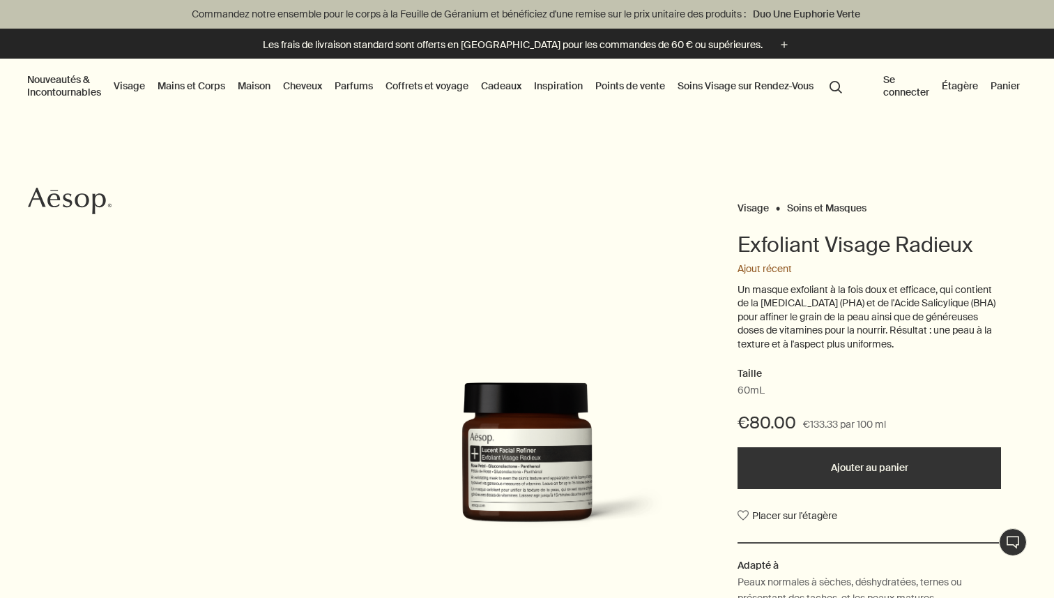
click at [126, 86] on link "Visage" at bounding box center [129, 86] width 37 height 18
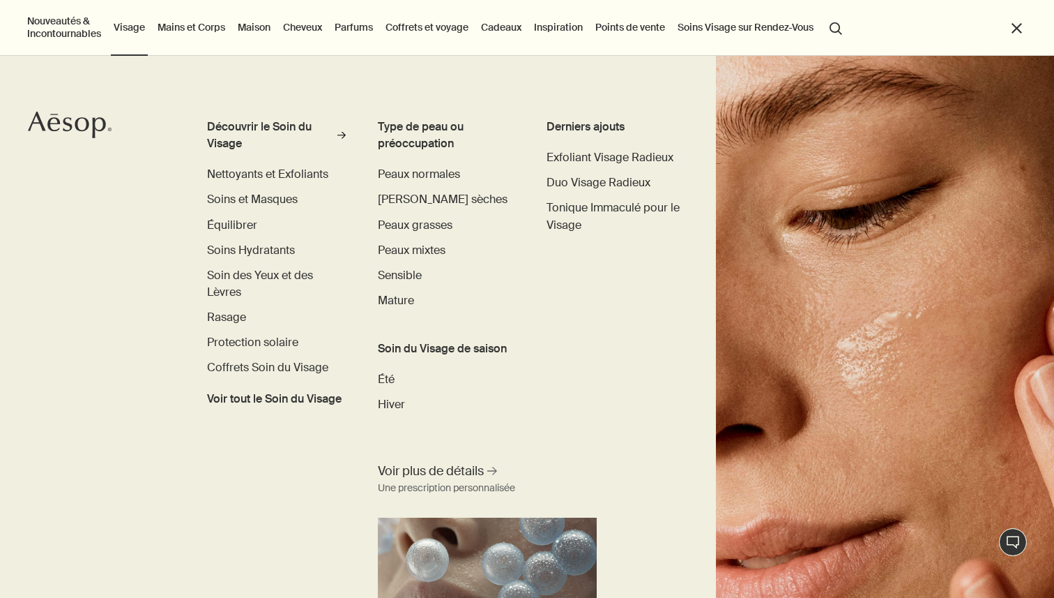
click at [140, 166] on div "Découvrir le Soin du Visage rightArrow Nettoyants et Exfoliants Soins et Masque…" at bounding box center [527, 327] width 1054 height 542
click at [231, 133] on div "Découvrir le Soin du Visage" at bounding box center [270, 135] width 126 height 33
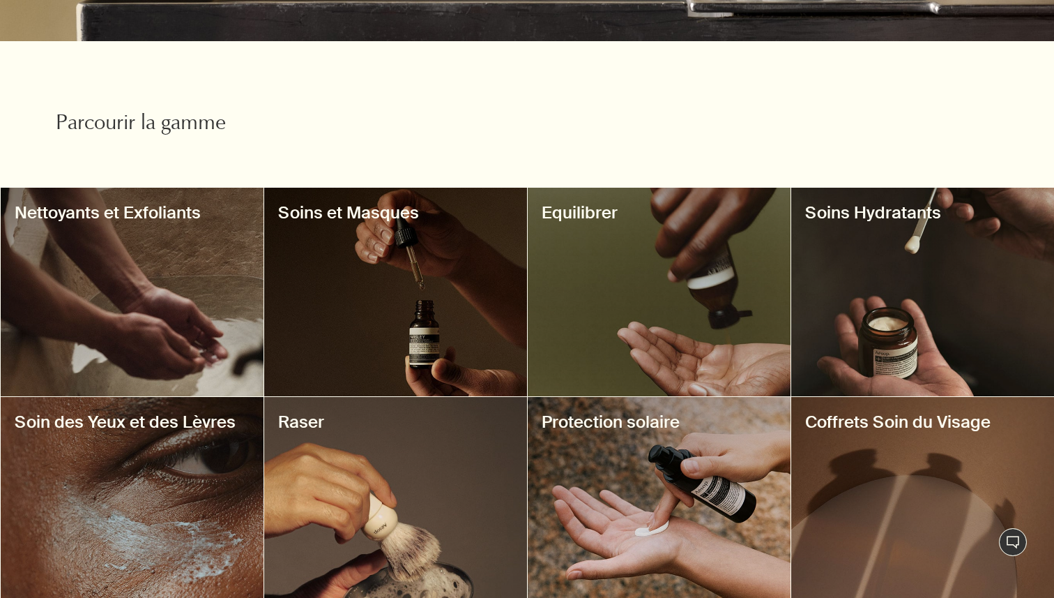
scroll to position [515, 0]
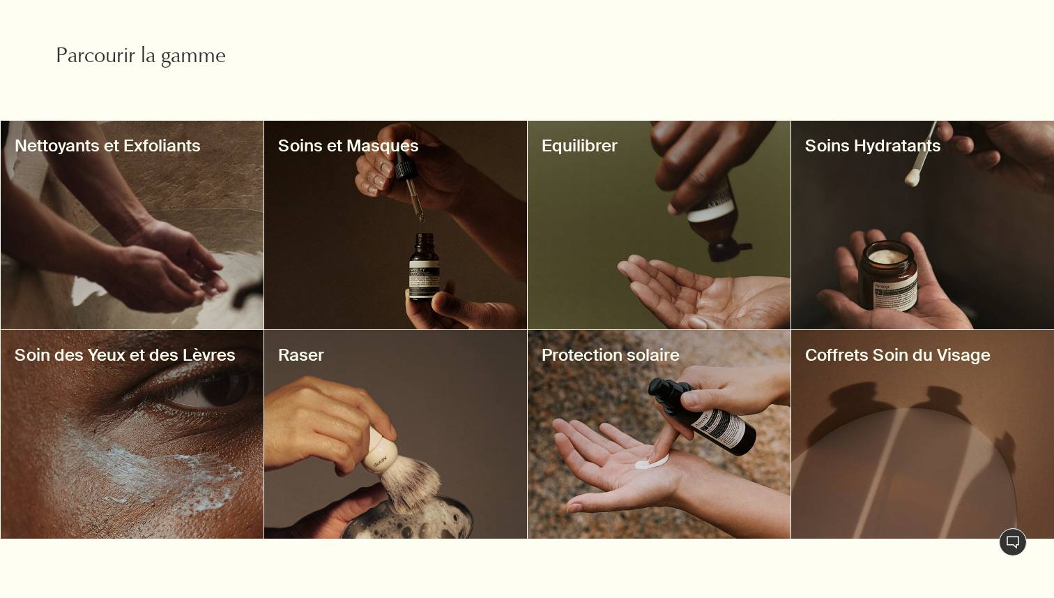
click at [351, 155] on h3 "Soins et Masques" at bounding box center [395, 146] width 235 height 22
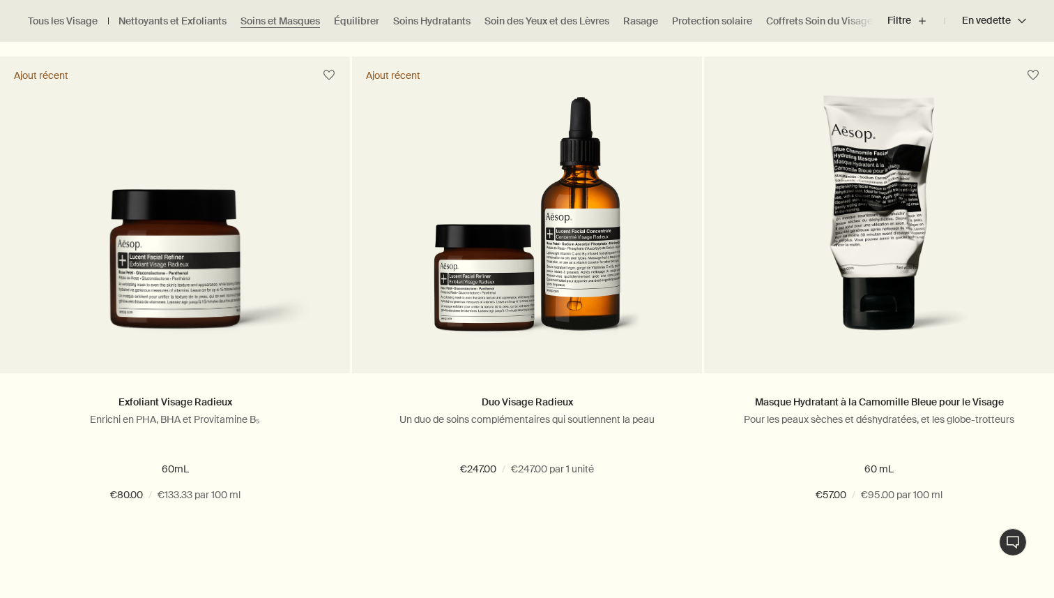
scroll to position [439, 0]
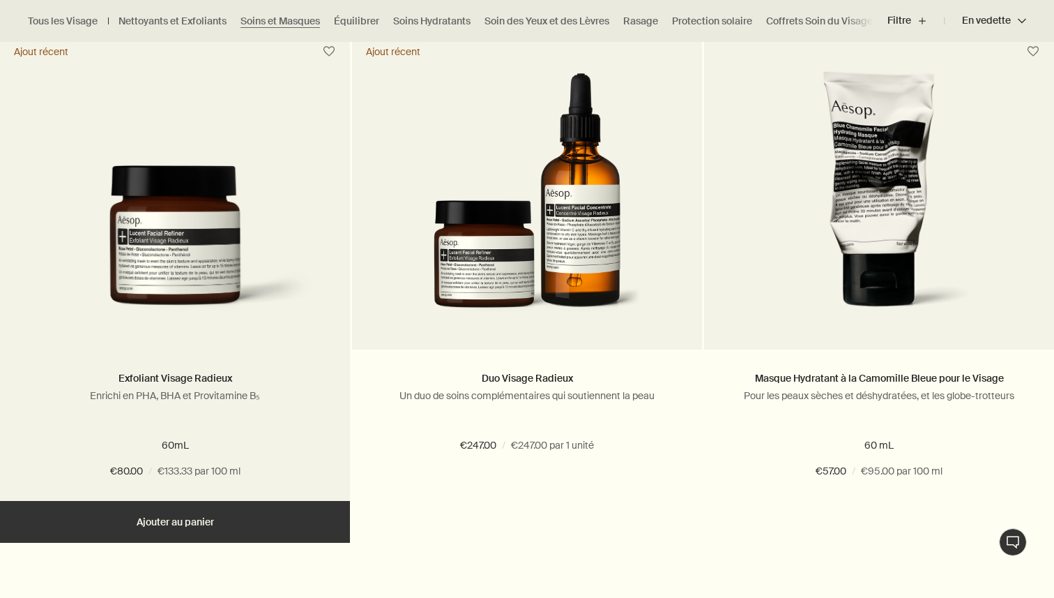
click at [199, 177] on img at bounding box center [175, 247] width 308 height 164
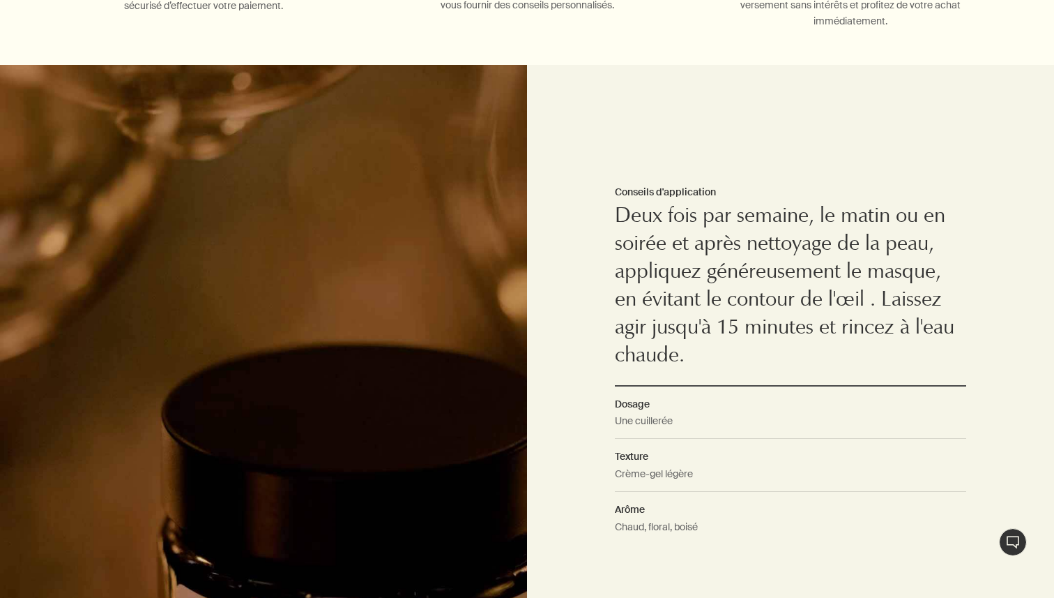
scroll to position [978, 0]
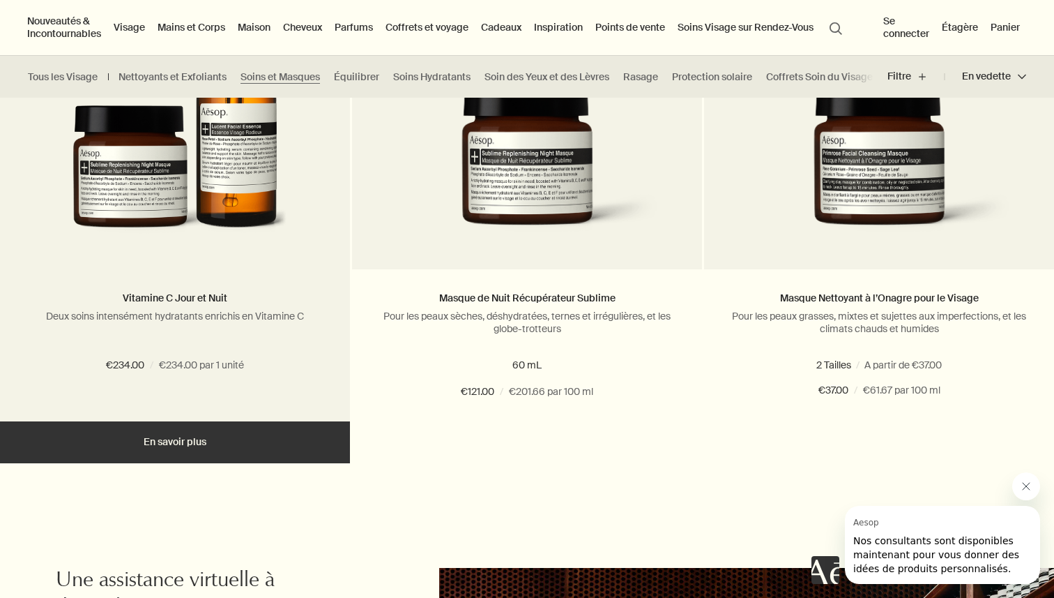
scroll to position [1983, 0]
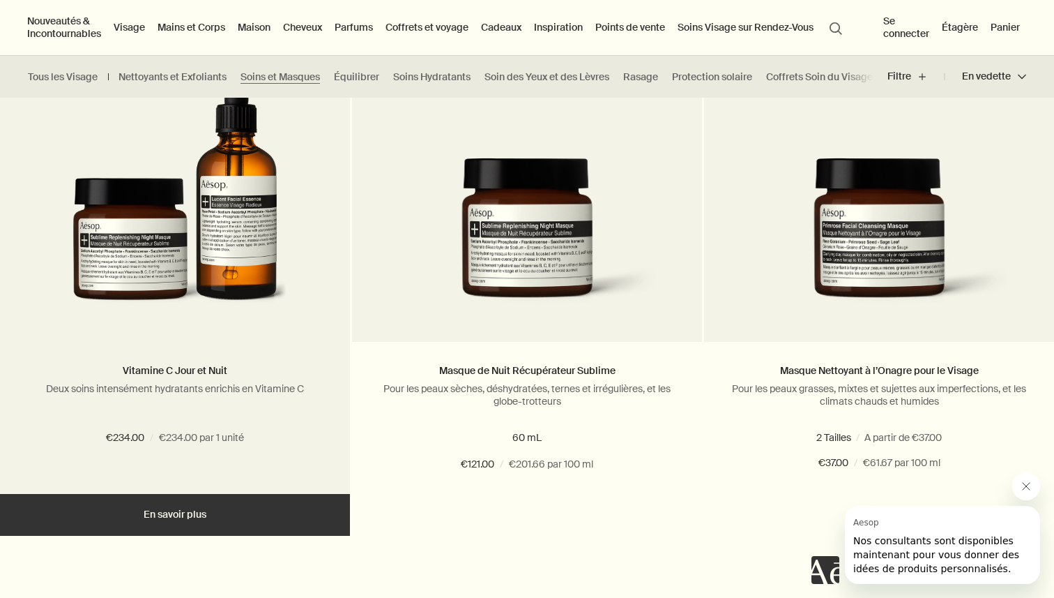
click at [133, 222] on img at bounding box center [174, 192] width 227 height 258
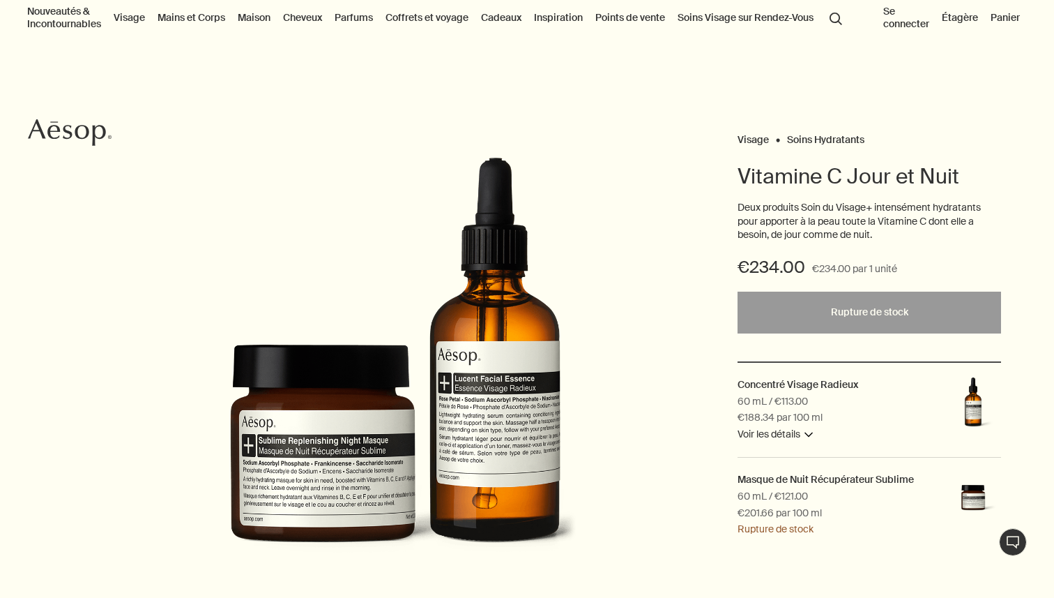
scroll to position [77, 0]
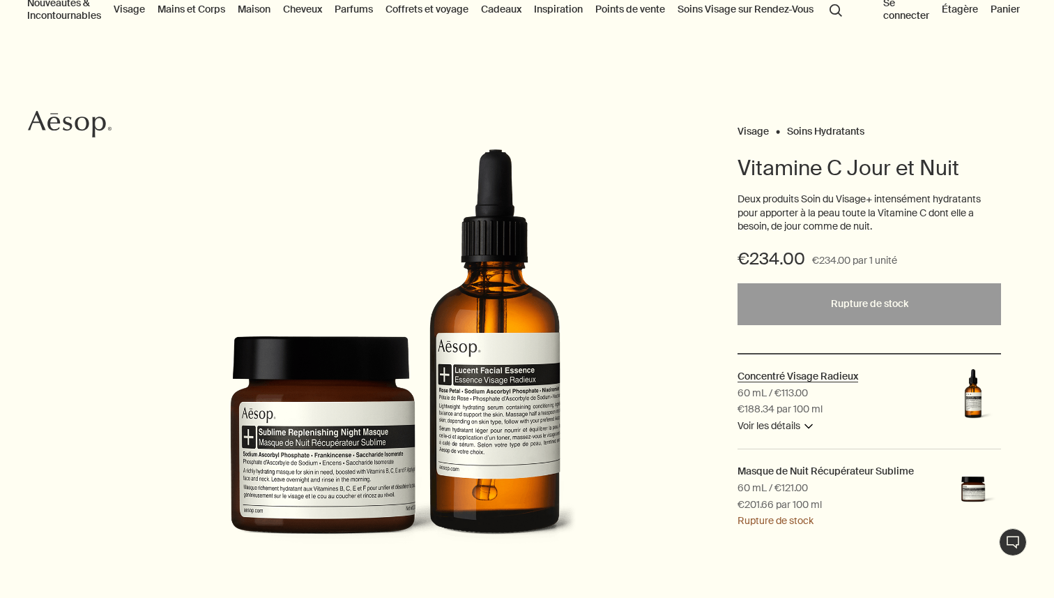
click at [767, 373] on h2 "Concentré Visage Radieux" at bounding box center [798, 376] width 121 height 13
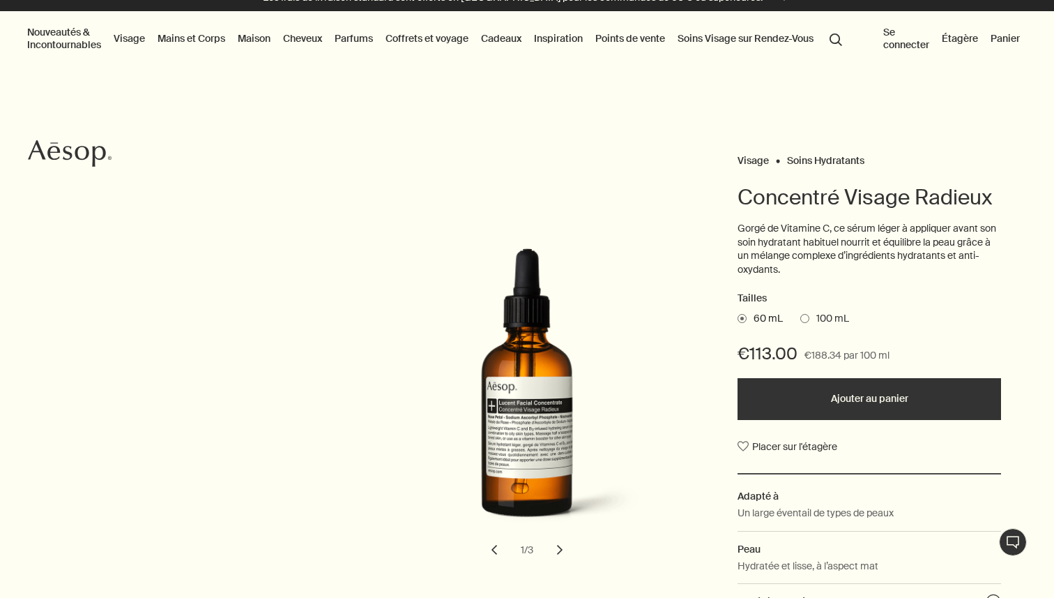
scroll to position [48, 0]
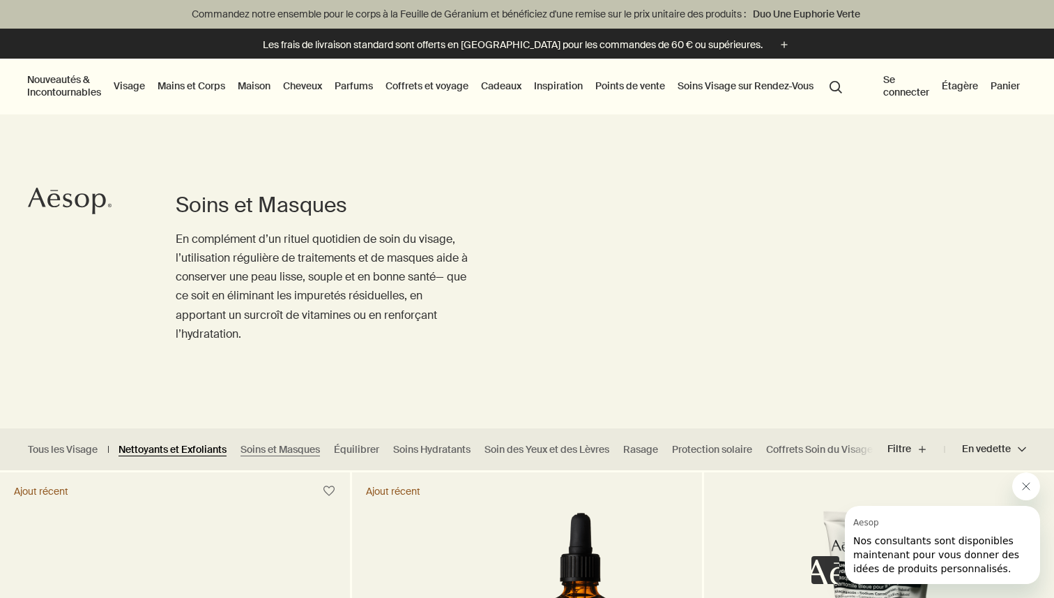
click at [176, 449] on link "Nettoyants et Exfoliants" at bounding box center [173, 449] width 108 height 13
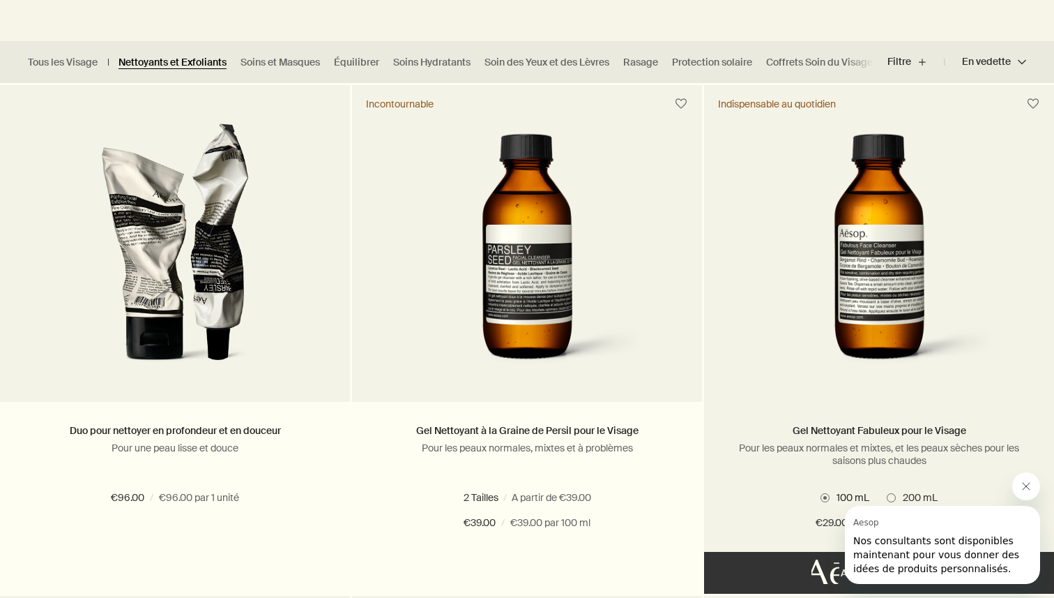
scroll to position [388, 0]
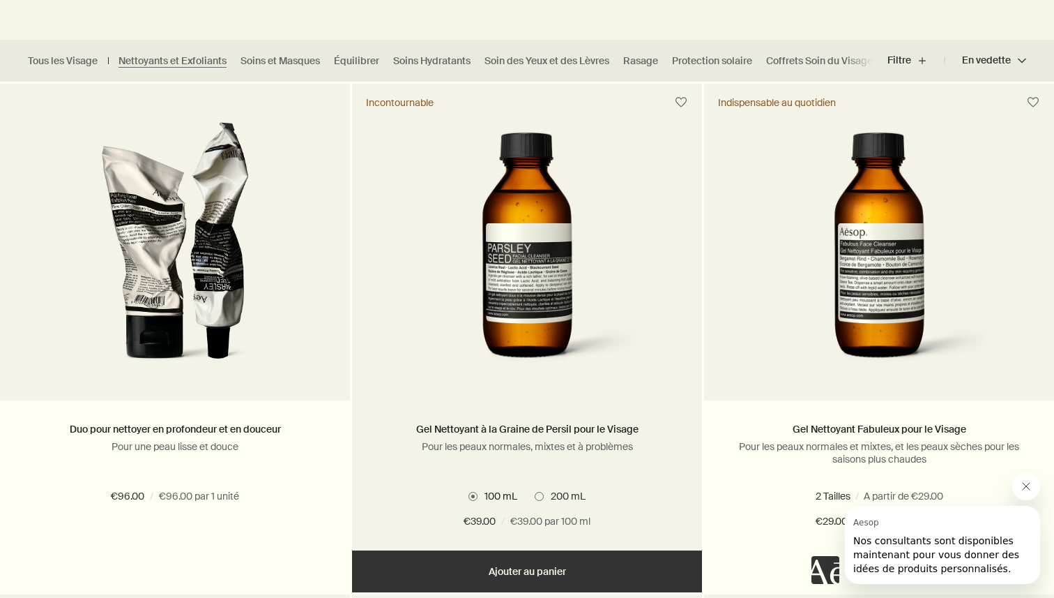
click at [471, 333] on img at bounding box center [526, 250] width 253 height 258
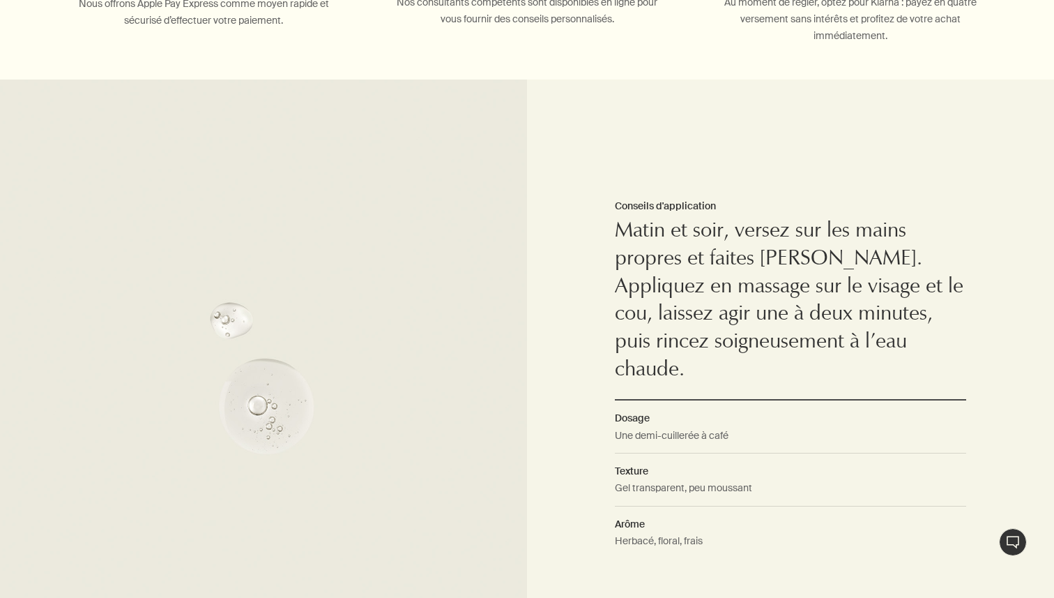
scroll to position [902, 0]
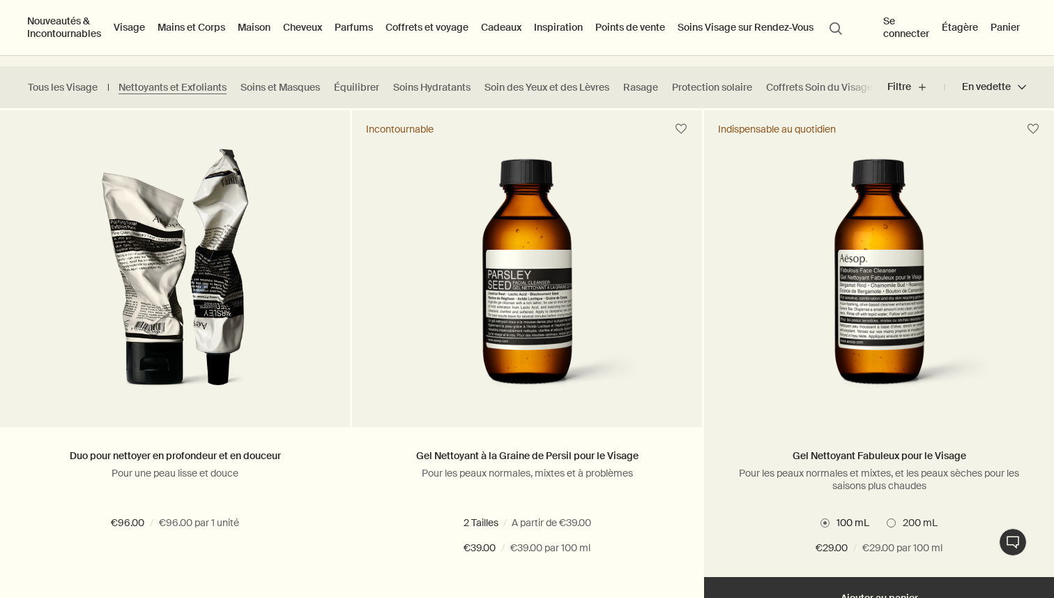
scroll to position [328, 0]
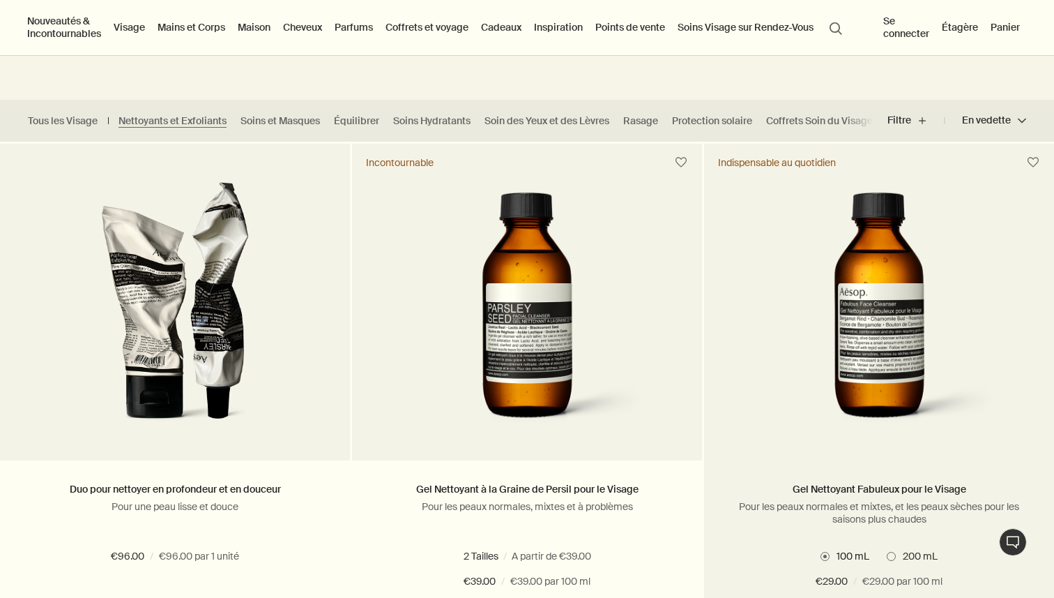
click at [825, 303] on img at bounding box center [878, 310] width 253 height 258
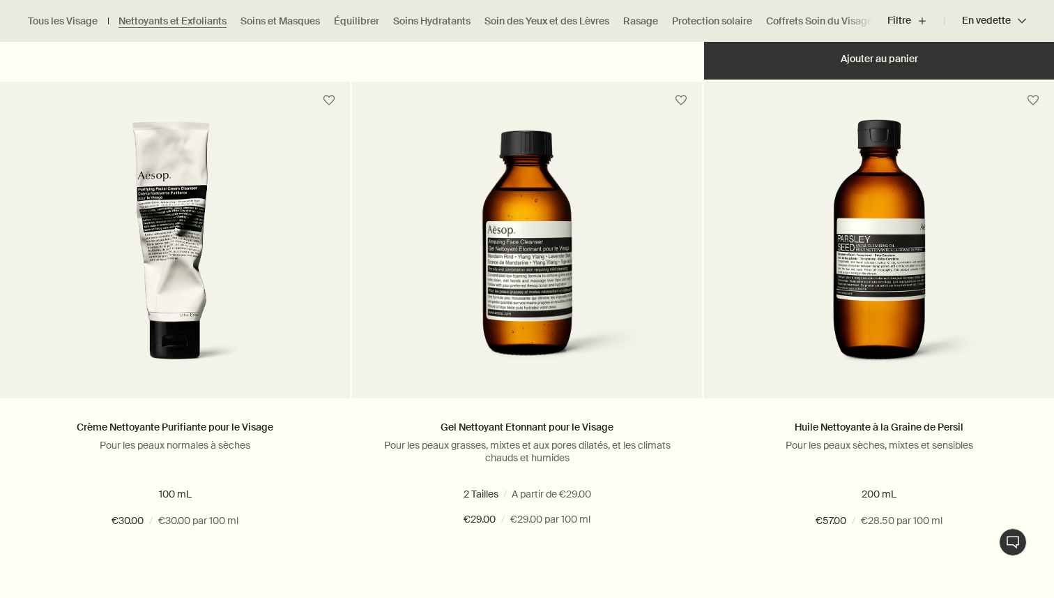
scroll to position [944, 0]
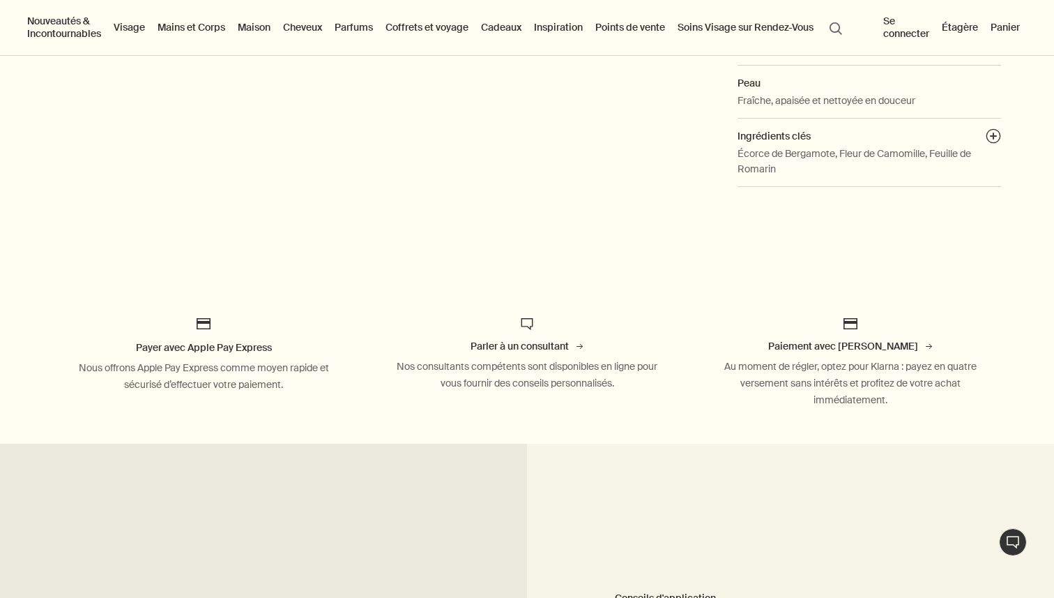
scroll to position [708, 0]
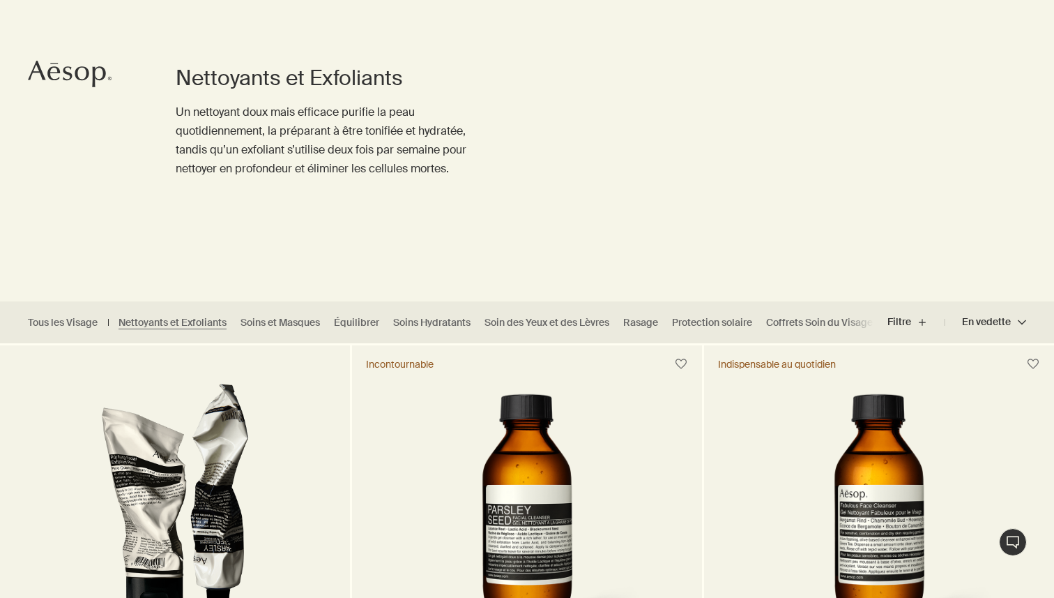
scroll to position [142, 0]
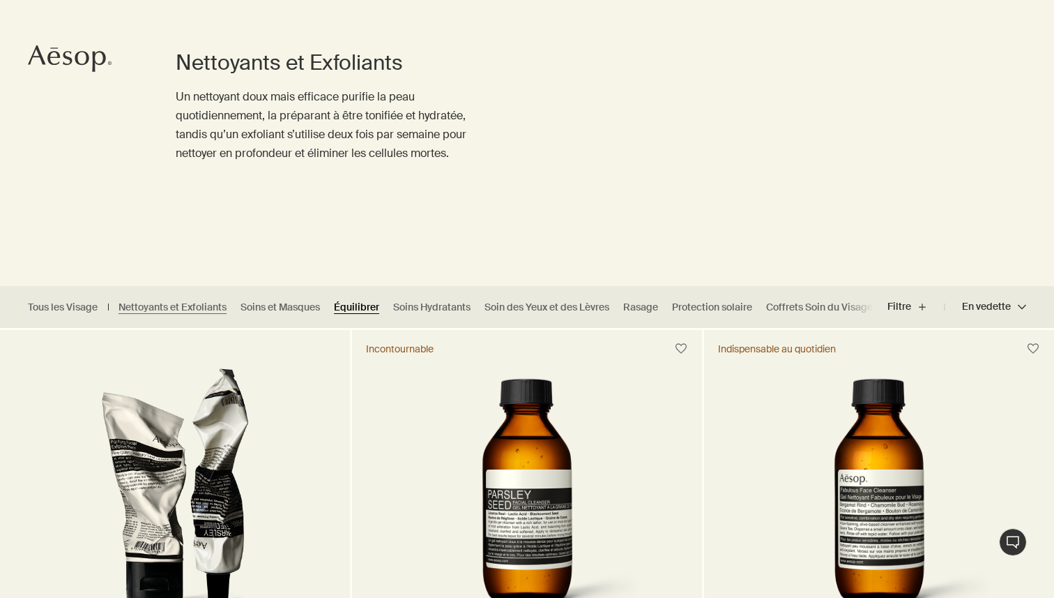
click at [363, 308] on link "Équilibrer" at bounding box center [356, 307] width 45 height 13
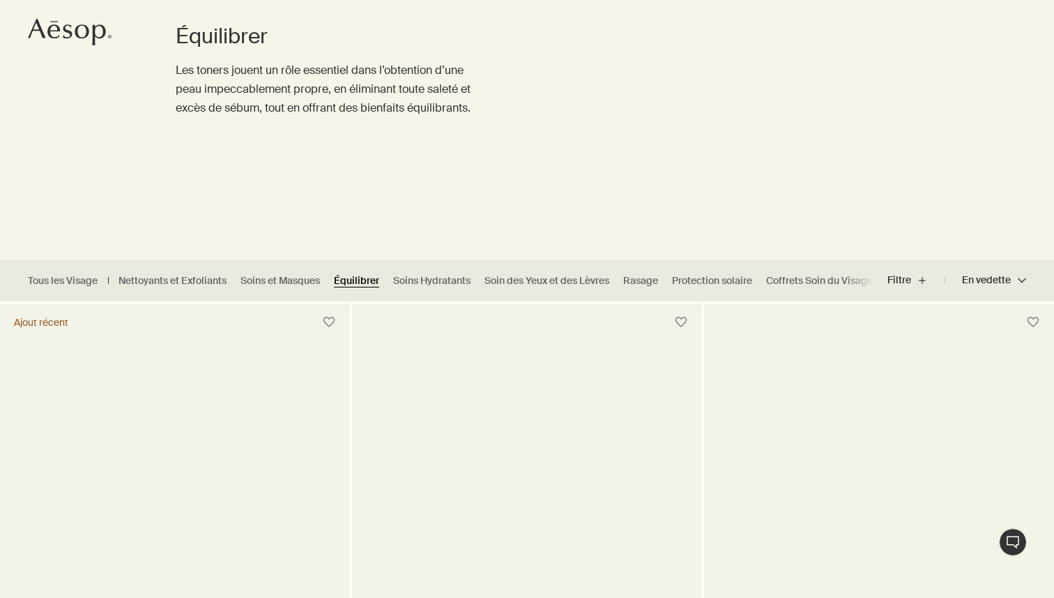
scroll to position [203, 0]
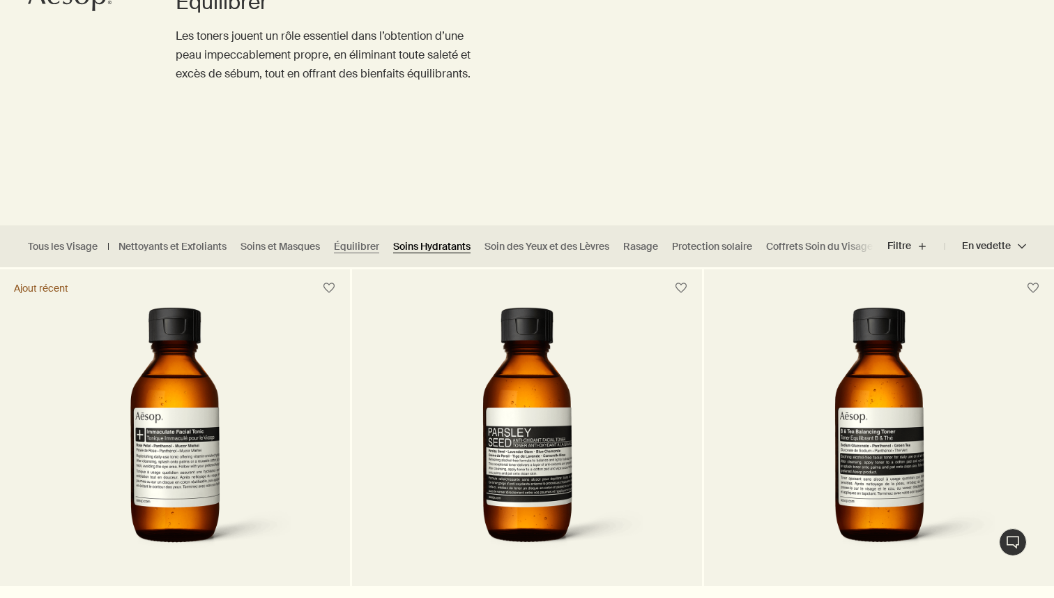
click at [427, 241] on link "Soins Hydratants" at bounding box center [431, 246] width 77 height 13
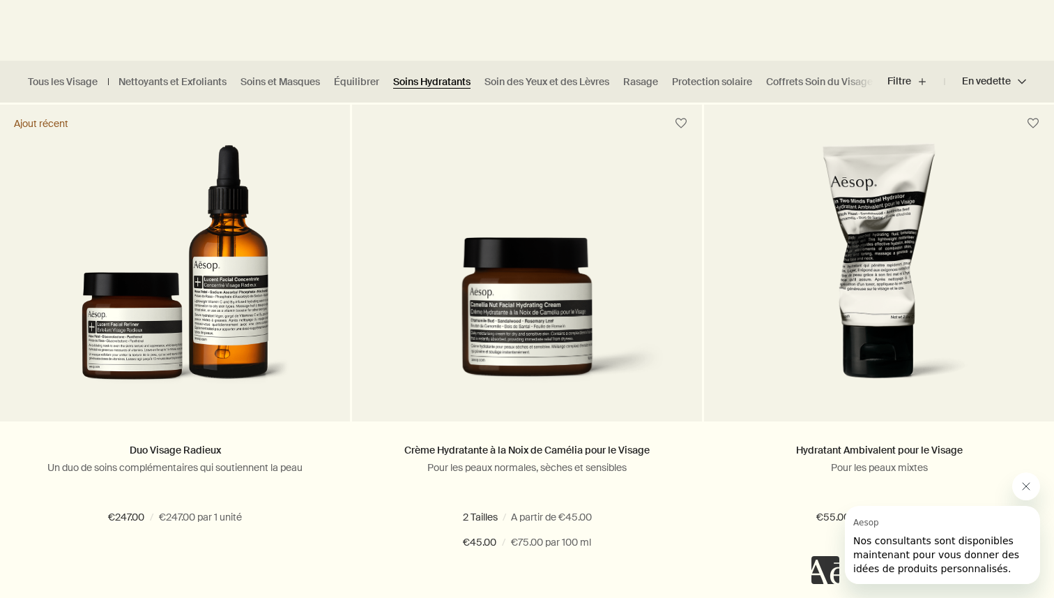
scroll to position [431, 0]
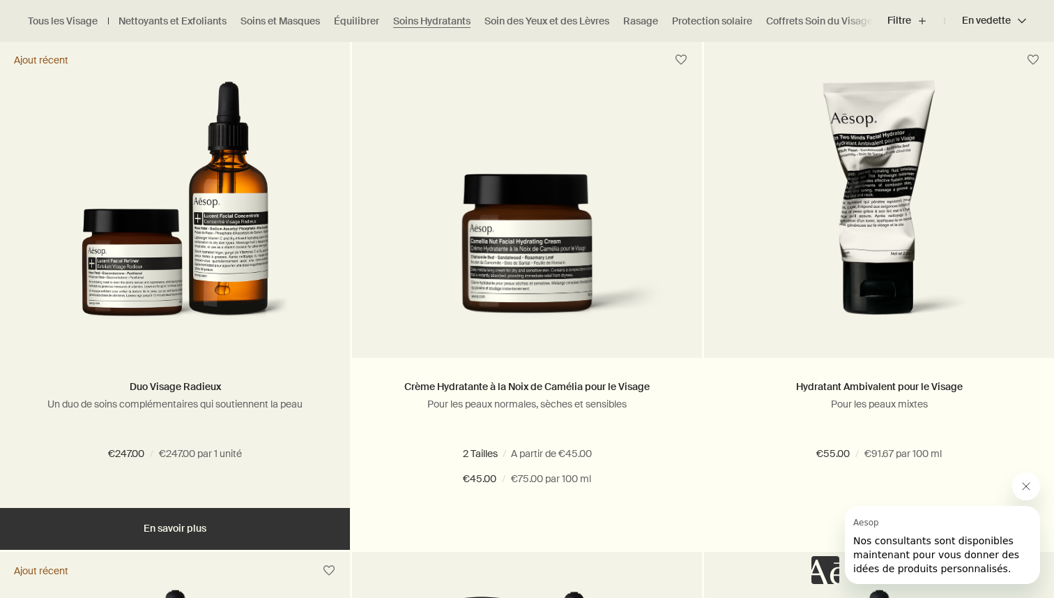
click at [148, 269] on img at bounding box center [174, 208] width 227 height 258
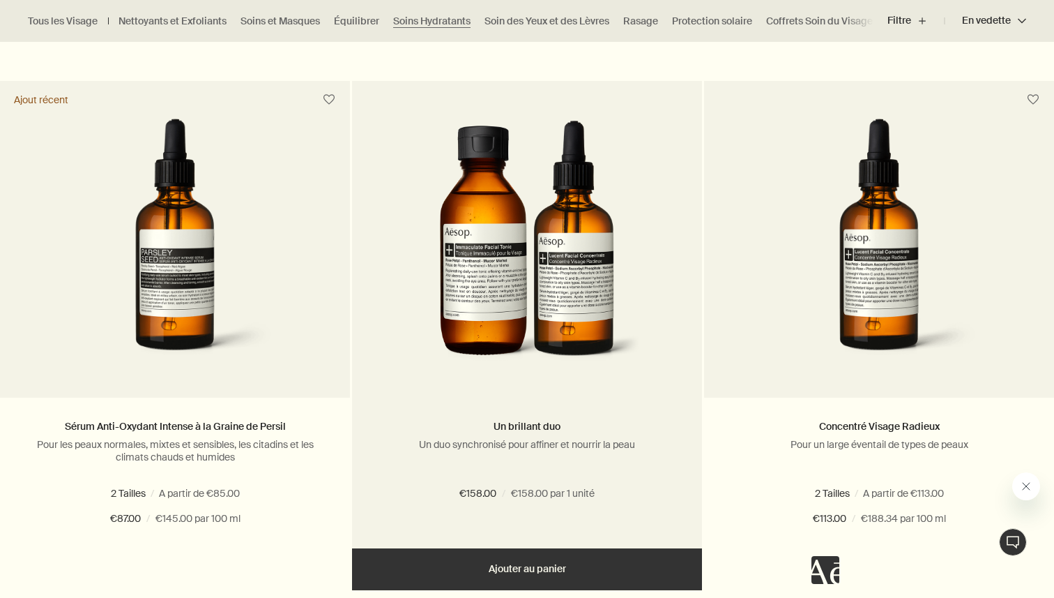
scroll to position [902, 0]
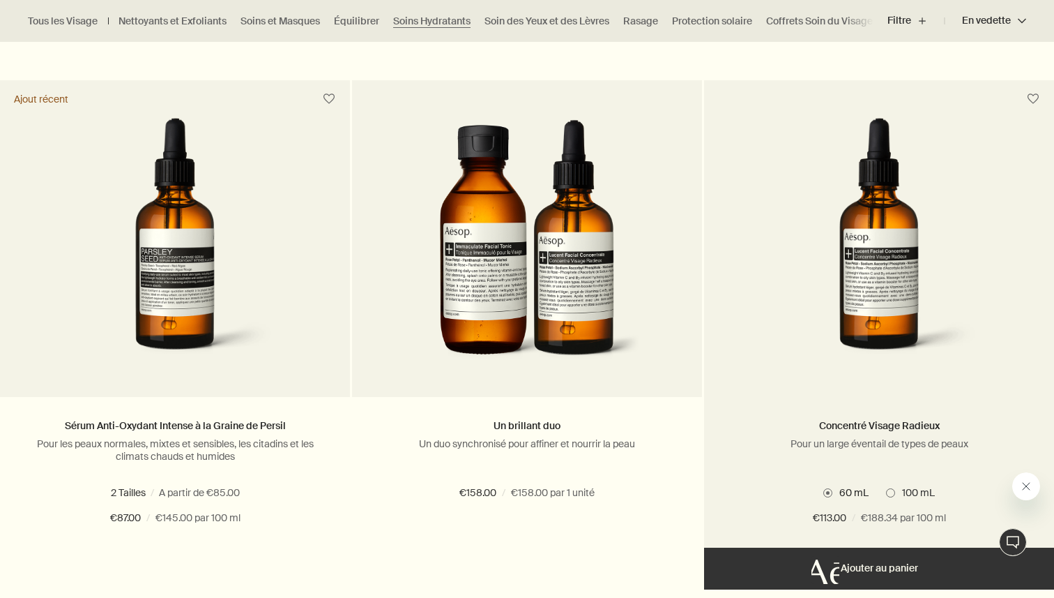
click at [879, 195] on img at bounding box center [879, 247] width 264 height 258
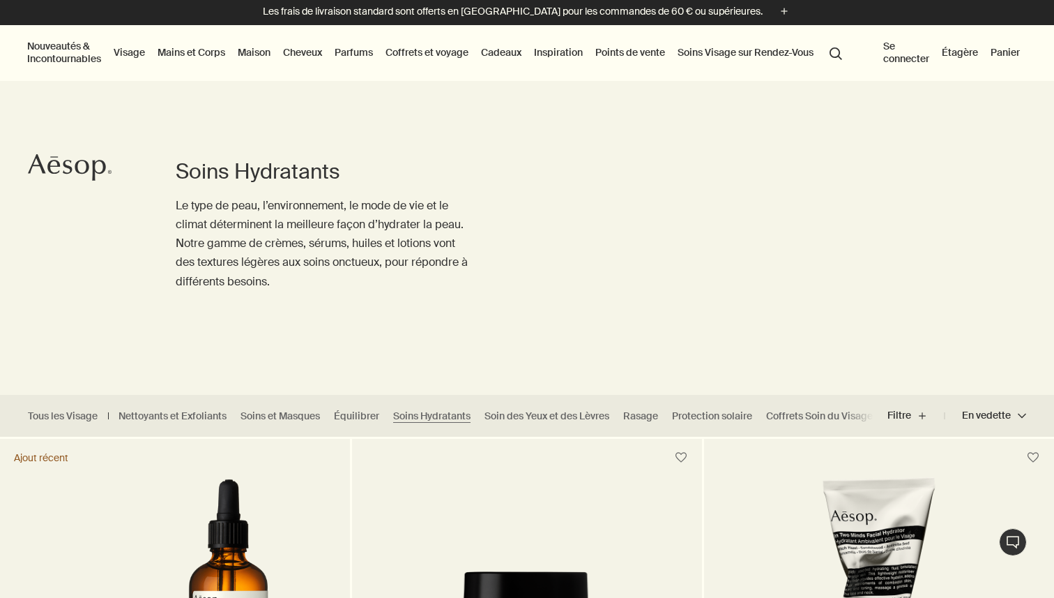
scroll to position [44, 0]
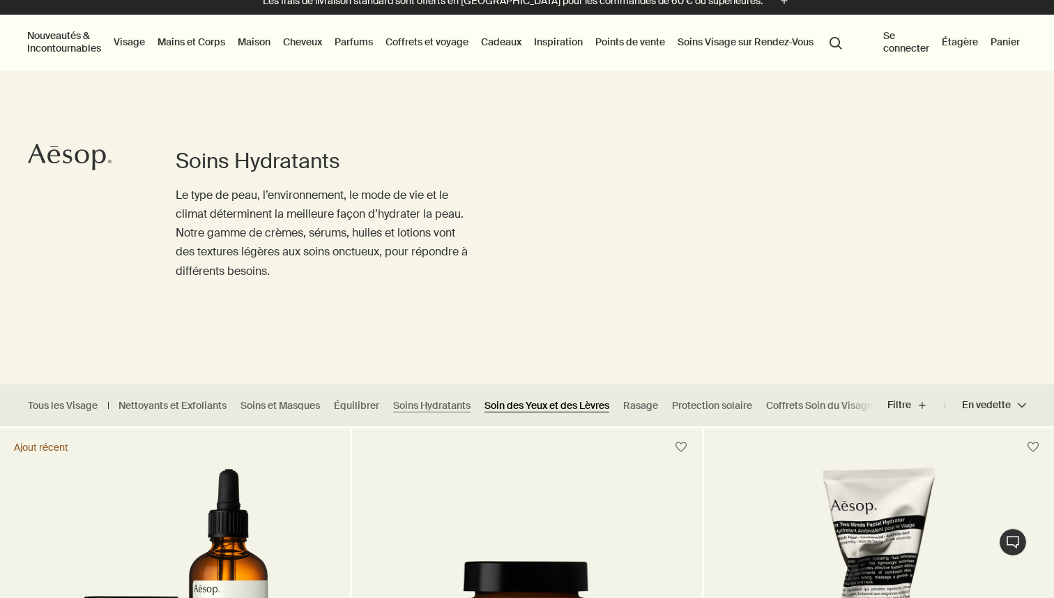
click at [525, 400] on link "Soin des Yeux et des Lèvres" at bounding box center [547, 405] width 125 height 13
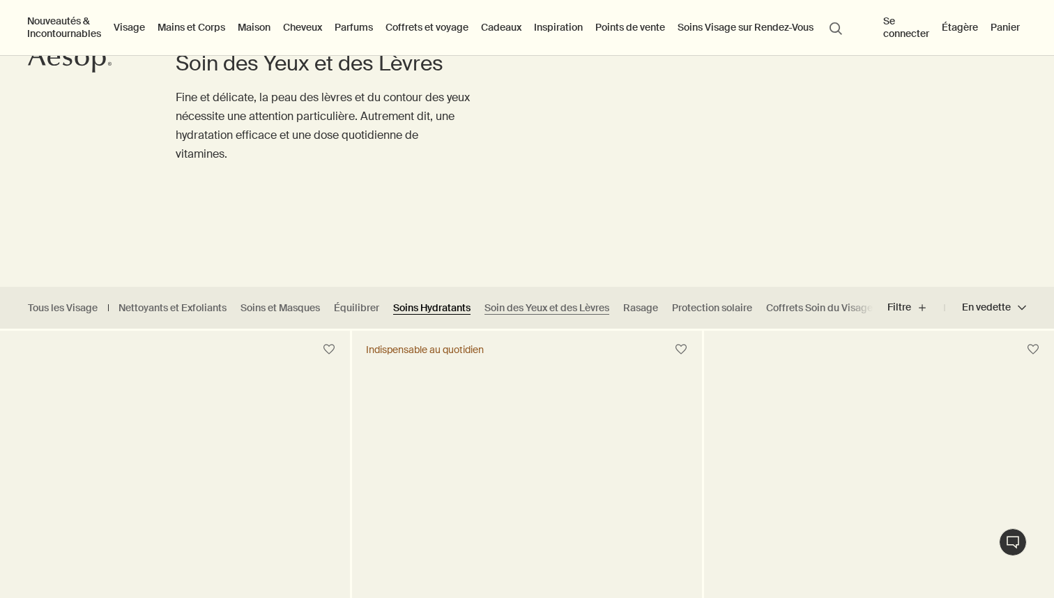
click at [420, 309] on link "Soins Hydratants" at bounding box center [431, 307] width 77 height 13
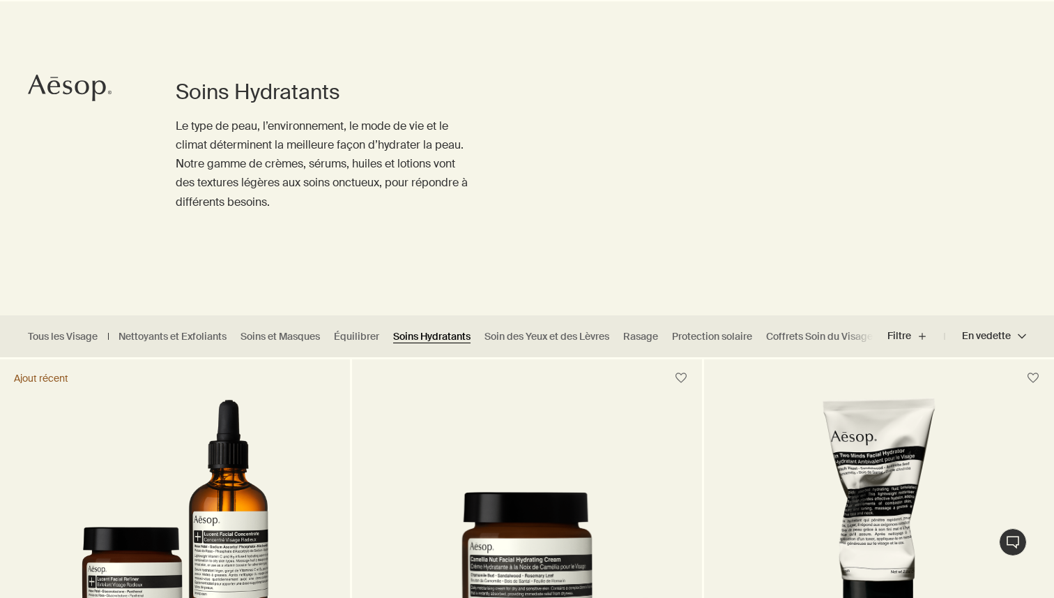
scroll to position [174, 0]
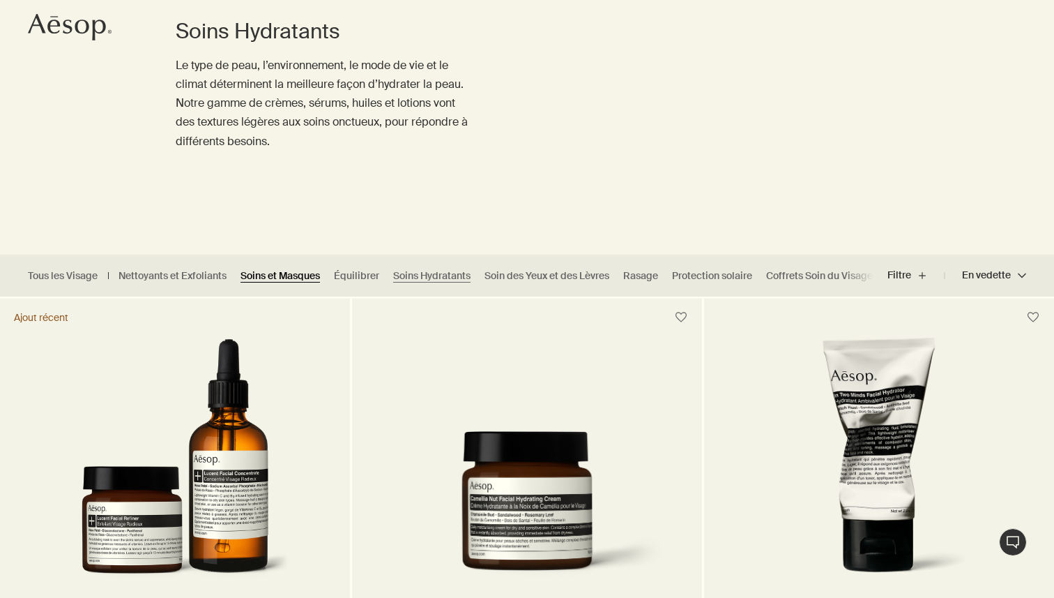
click at [292, 274] on link "Soins et Masques" at bounding box center [281, 275] width 80 height 13
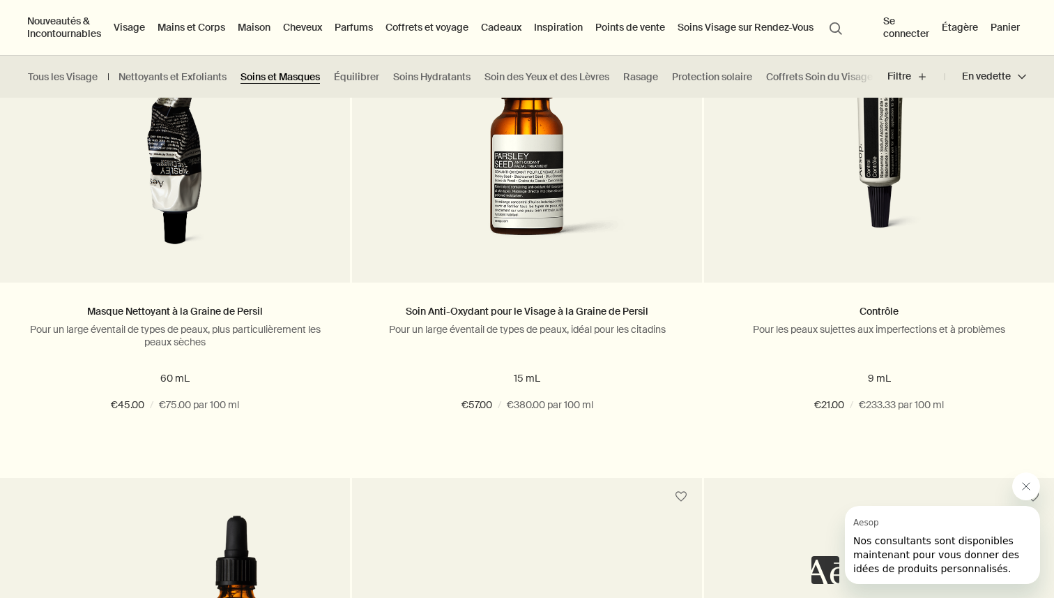
scroll to position [1444, 0]
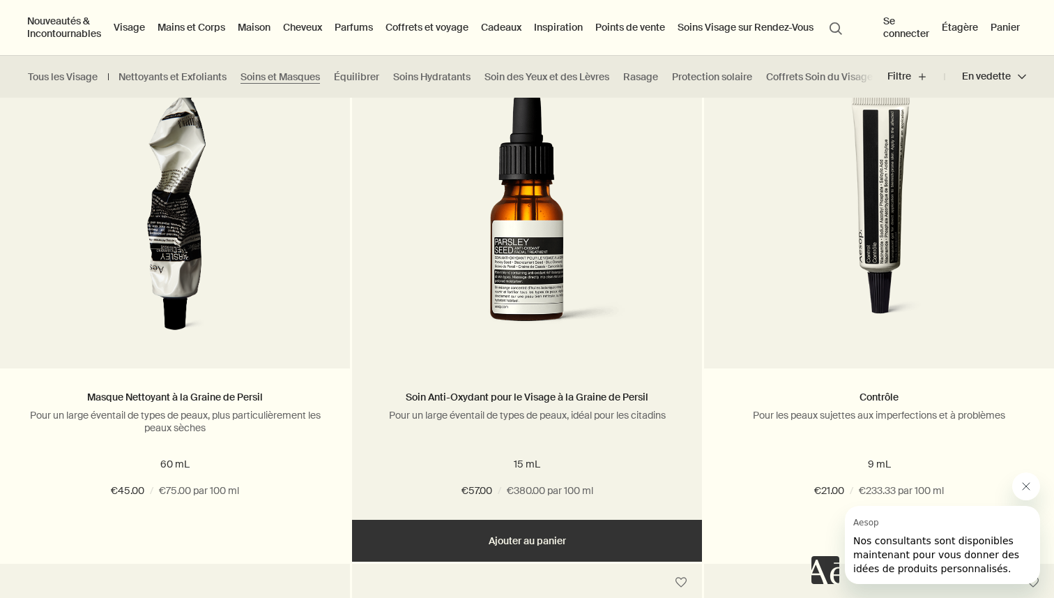
click at [506, 222] on img at bounding box center [527, 218] width 264 height 258
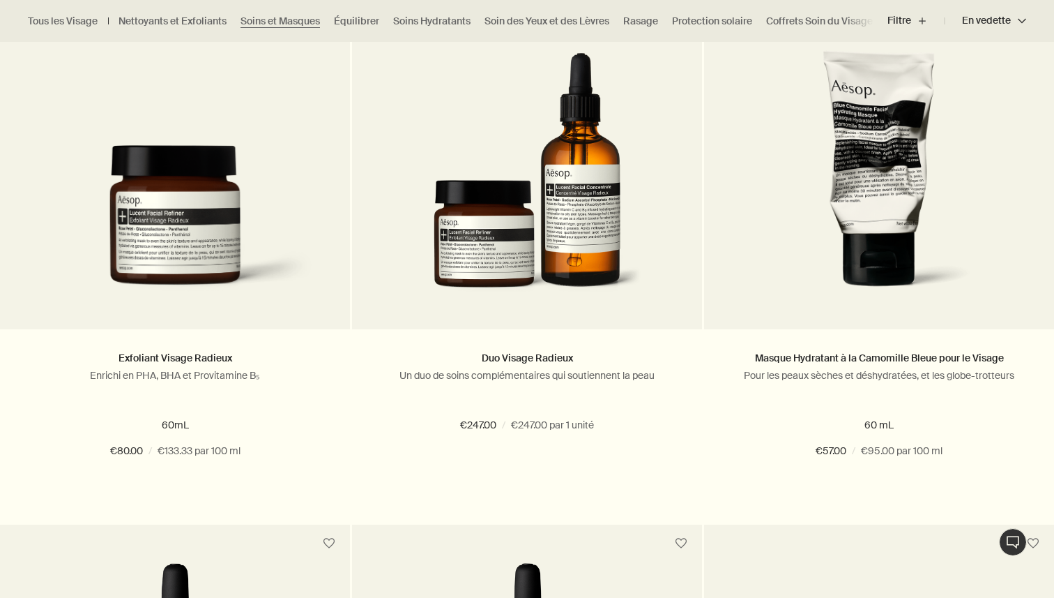
scroll to position [470, 0]
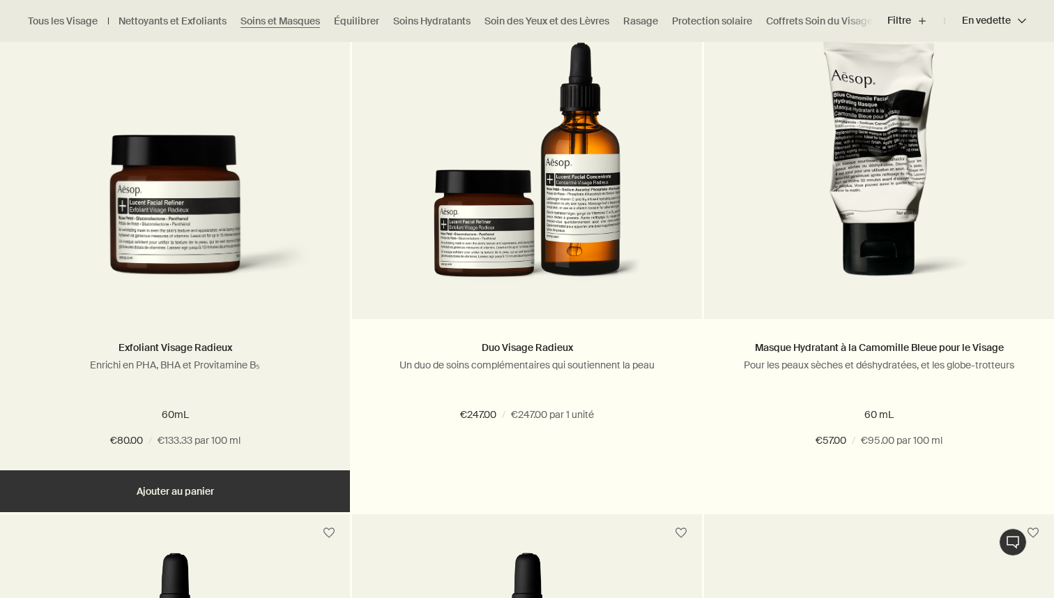
click at [199, 186] on img at bounding box center [175, 217] width 308 height 164
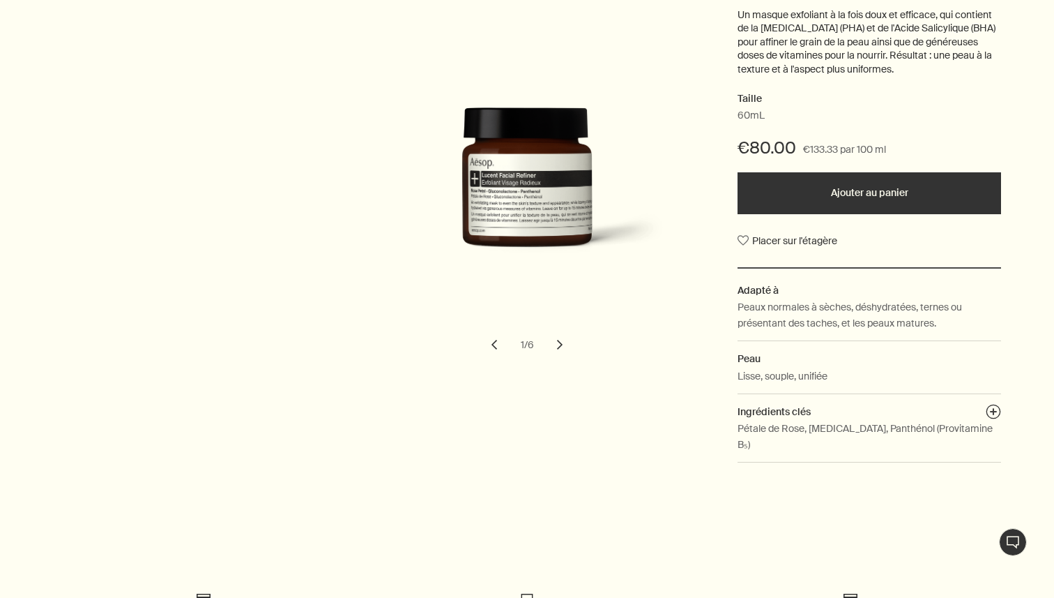
scroll to position [284, 0]
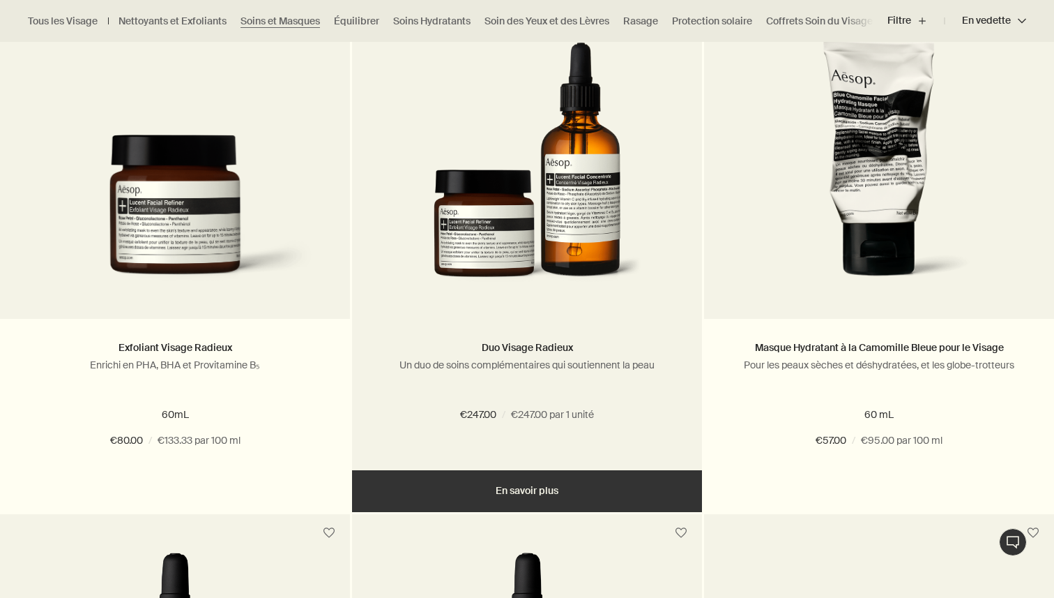
click at [438, 192] on img at bounding box center [527, 169] width 227 height 258
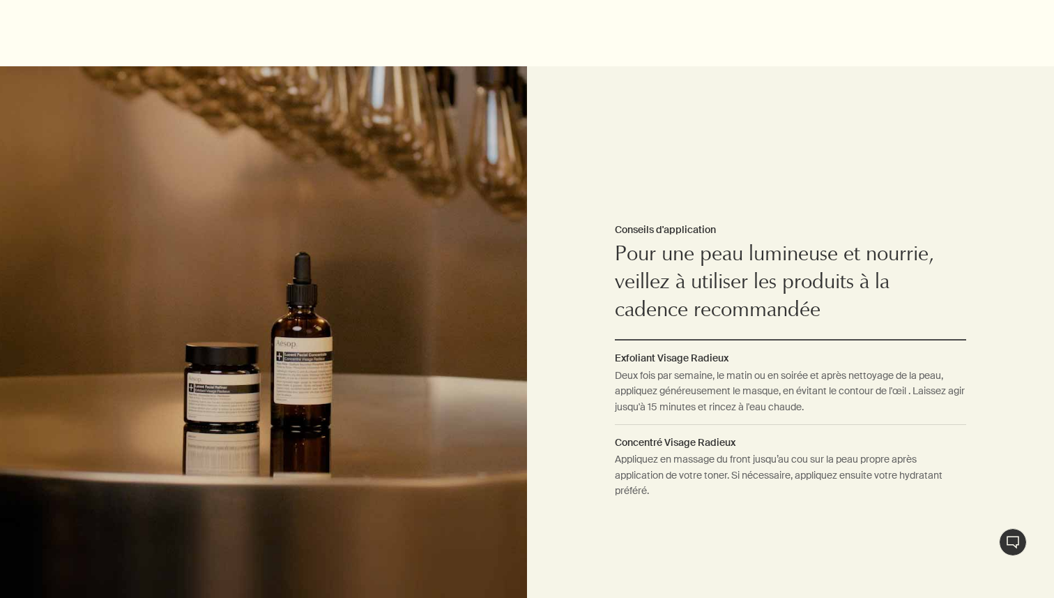
scroll to position [670, 0]
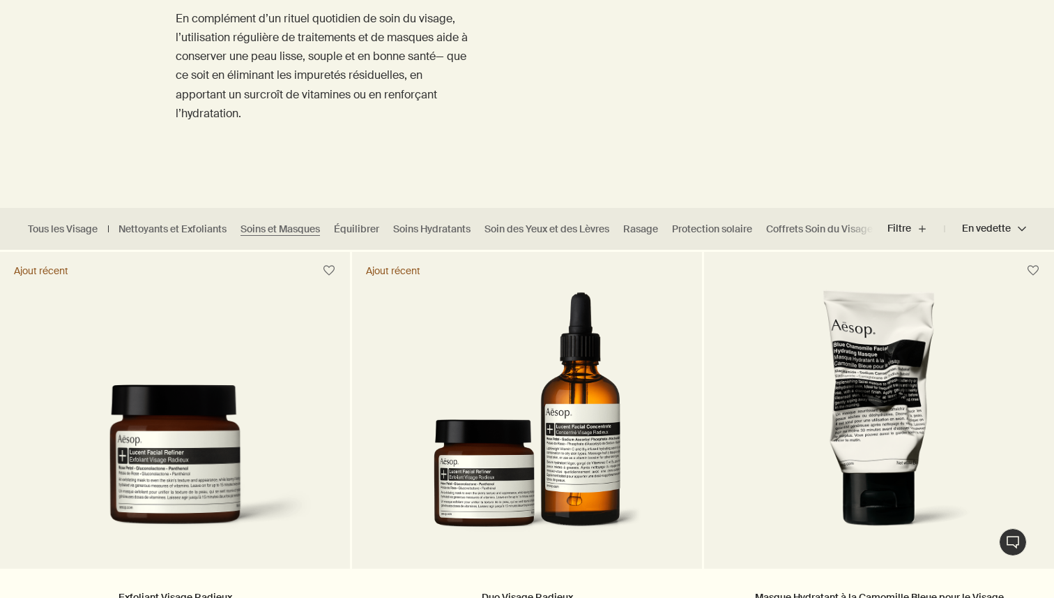
scroll to position [66, 0]
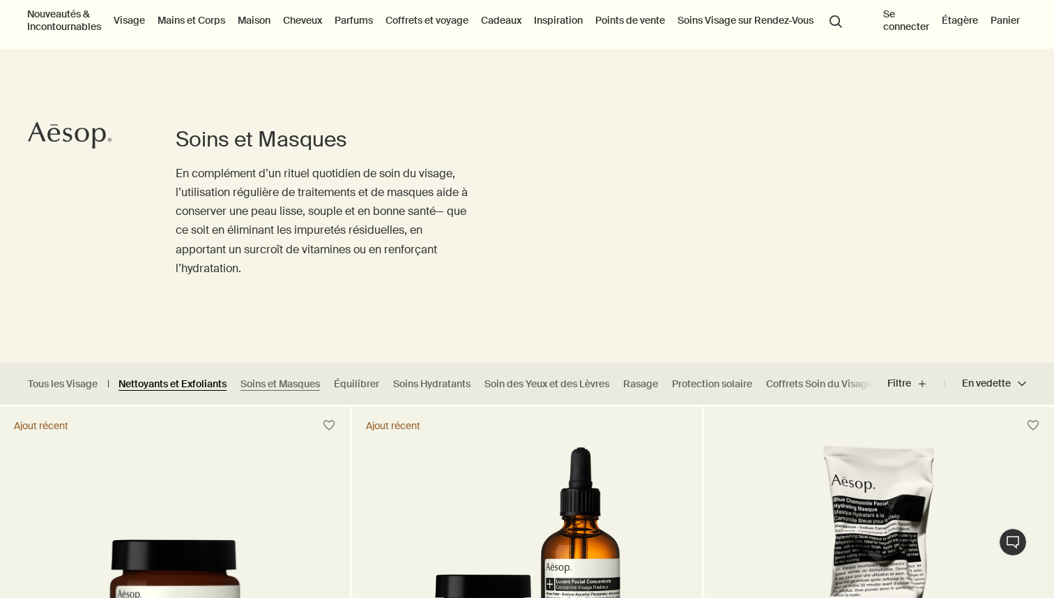
click at [179, 378] on link "Nettoyants et Exfoliants" at bounding box center [173, 383] width 108 height 13
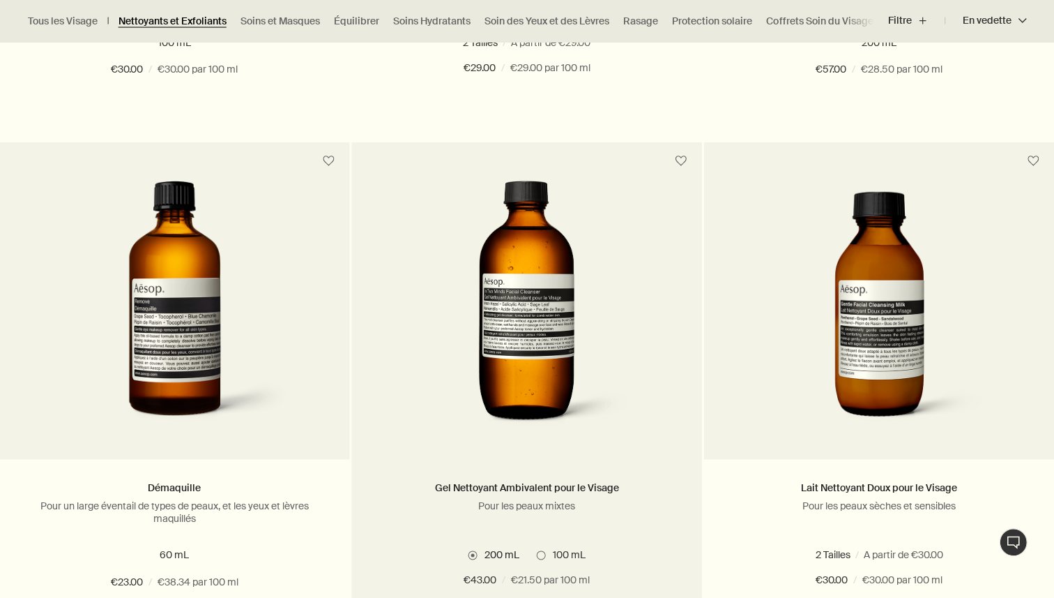
scroll to position [1352, 0]
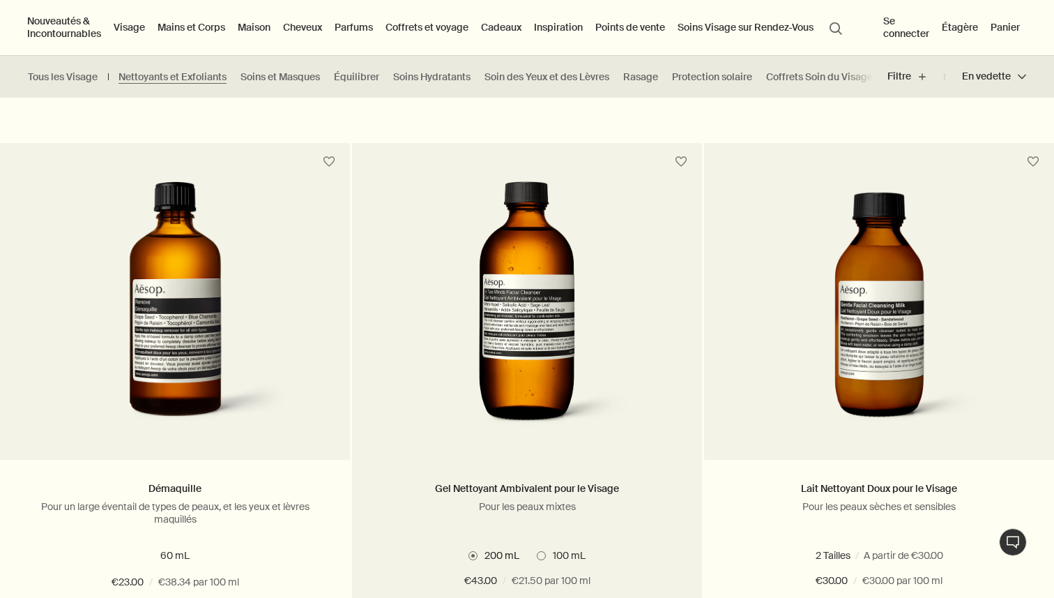
click at [520, 288] on img at bounding box center [527, 310] width 224 height 258
